Goal: Find contact information: Find contact information

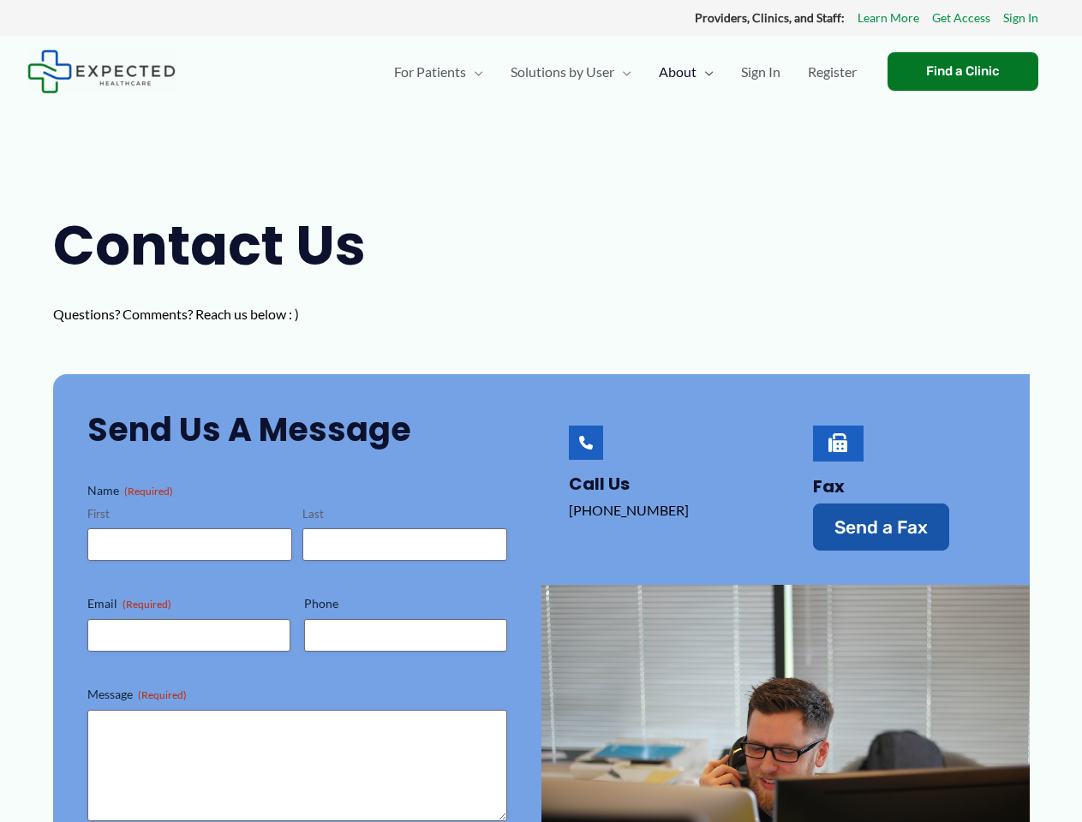
click at [541, 411] on div "Call Us [PHONE_NUMBER]‬‬" at bounding box center [663, 488] width 244 height 228
click at [880, 527] on span "Send a Fax" at bounding box center [880, 527] width 93 height 18
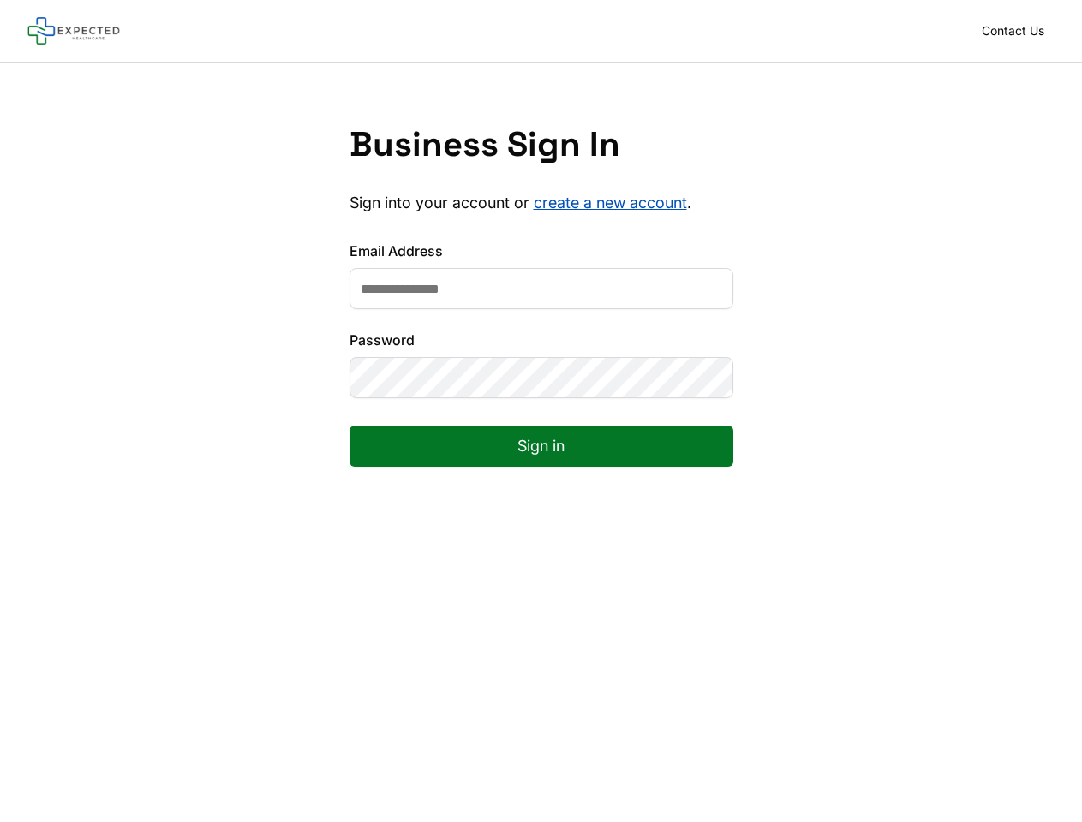
click at [540, 411] on form "Email Address Password Sign in" at bounding box center [541, 368] width 384 height 254
